Goal: Information Seeking & Learning: Learn about a topic

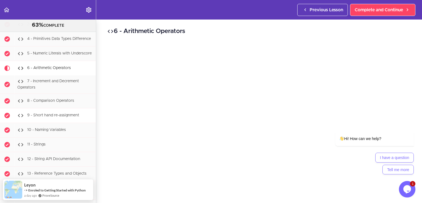
scroll to position [541, 0]
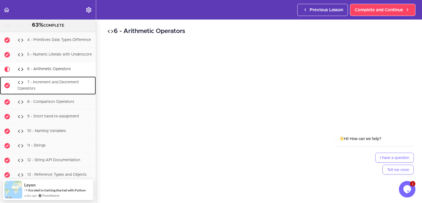
click at [62, 90] on span "7 - Increment and Decrement Operators" at bounding box center [48, 86] width 62 height 10
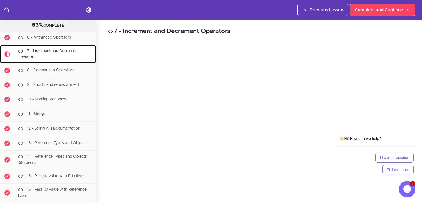
scroll to position [587, 0]
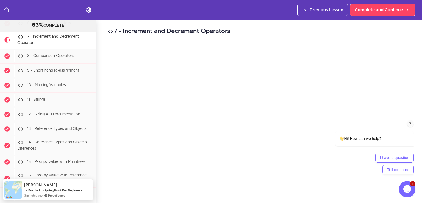
click at [411, 124] on icon "Chat attention grabber" at bounding box center [410, 123] width 5 height 5
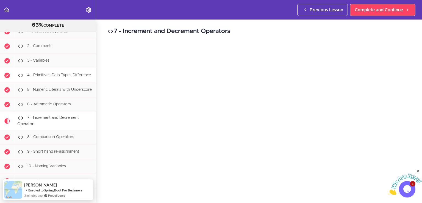
scroll to position [505, 0]
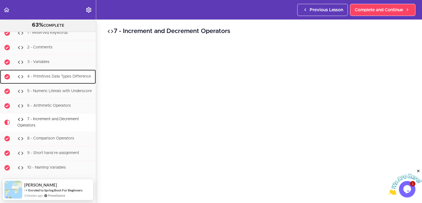
click at [52, 83] on div "4 - Primitives Data Types Difference" at bounding box center [55, 77] width 82 height 12
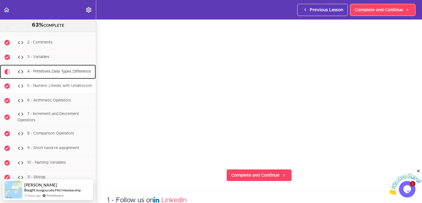
scroll to position [508, 0]
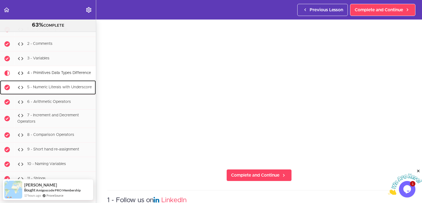
click at [48, 89] on span "5 - Numeric Literals with Underscore" at bounding box center [59, 88] width 65 height 4
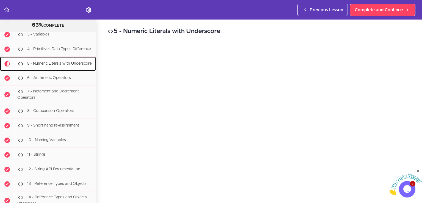
scroll to position [554, 0]
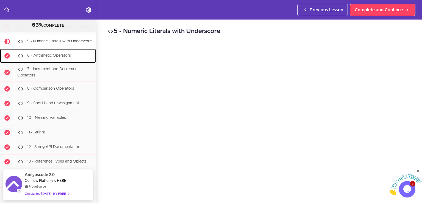
click at [47, 58] on span "6 - Arithmetic Operators" at bounding box center [49, 56] width 44 height 4
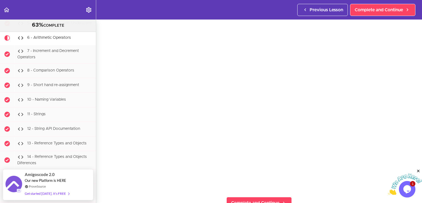
scroll to position [28, 0]
click at [418, 169] on icon "Close" at bounding box center [418, 171] width 5 height 5
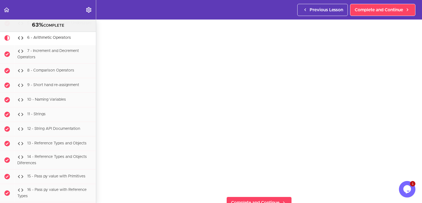
click at [405, 186] on icon "Chat widget" at bounding box center [408, 189] width 8 height 8
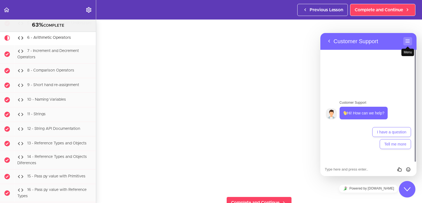
click at [407, 42] on button "Menu" at bounding box center [408, 41] width 9 height 8
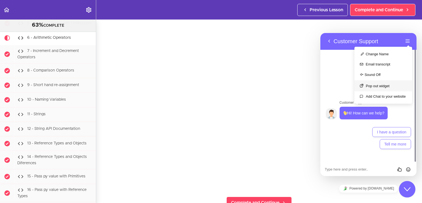
click at [387, 87] on button "Pop out widget" at bounding box center [384, 85] width 58 height 11
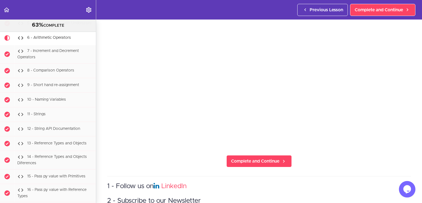
scroll to position [83, 0]
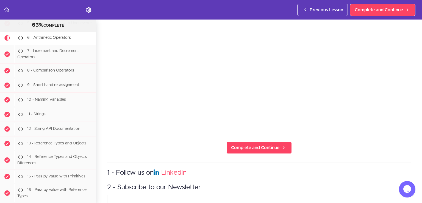
click at [336, 163] on hr at bounding box center [259, 163] width 304 height 0
click at [244, 145] on span "Complete and Continue" at bounding box center [255, 147] width 48 height 7
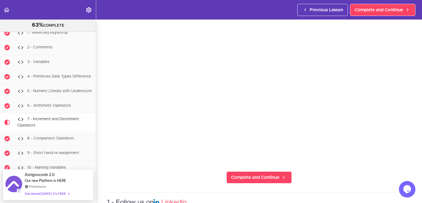
scroll to position [55, 0]
